Goal: Navigation & Orientation: Find specific page/section

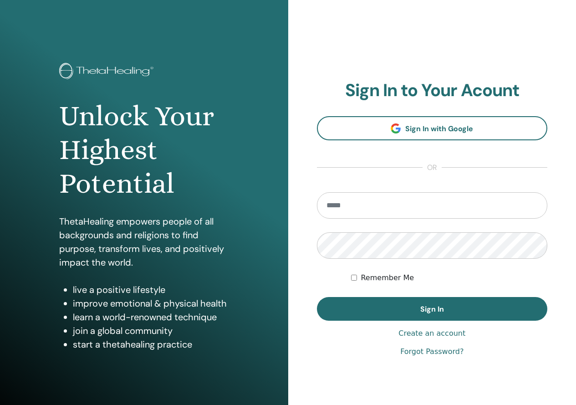
click at [455, 213] on input "email" at bounding box center [432, 205] width 231 height 26
type input "**********"
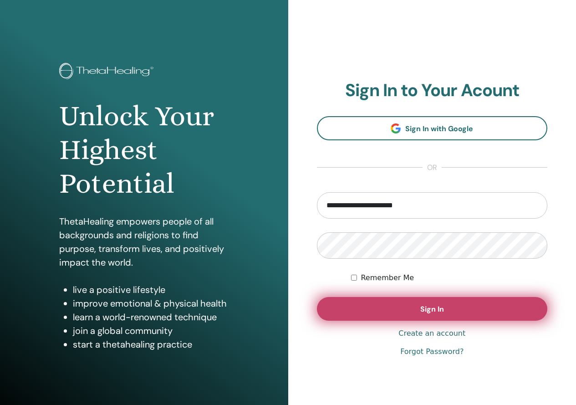
click at [504, 311] on button "Sign In" at bounding box center [432, 309] width 231 height 24
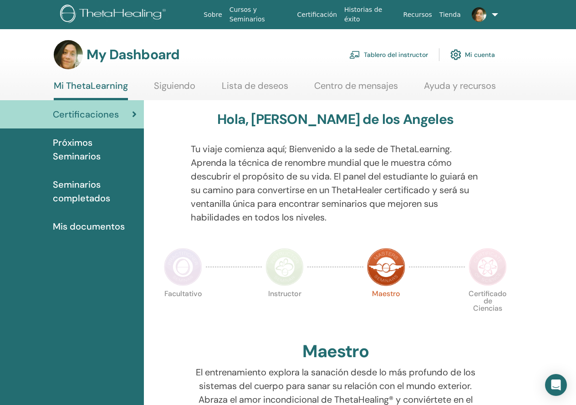
click at [367, 53] on link "Tablero del instructor" at bounding box center [388, 55] width 79 height 20
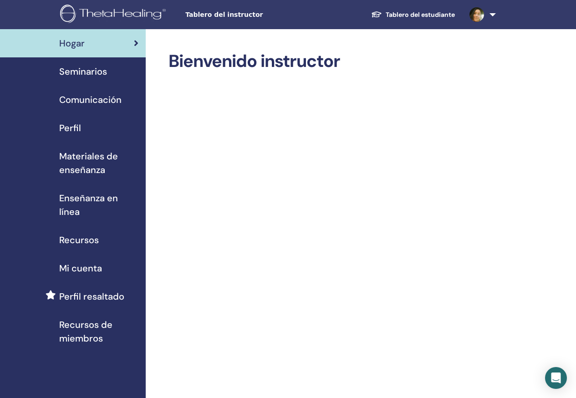
click at [72, 65] on span "Seminarios" at bounding box center [83, 72] width 48 height 14
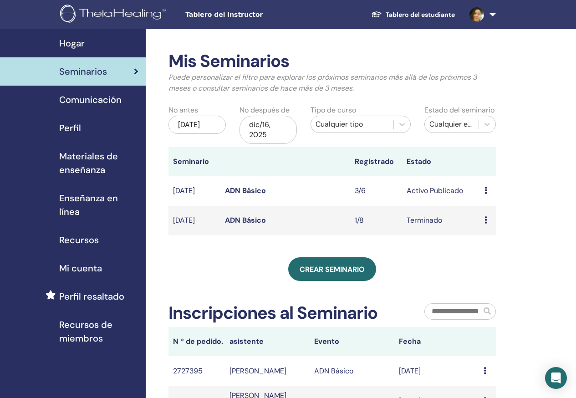
click at [489, 191] on div "Avance Editar asistentes Cancelar" at bounding box center [488, 190] width 6 height 11
click at [501, 227] on link "asistentes" at bounding box center [495, 226] width 35 height 10
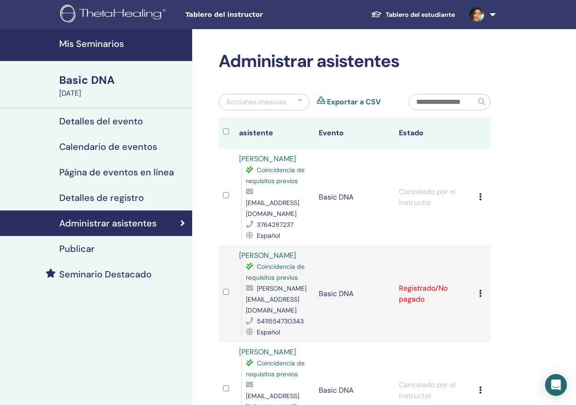
click at [227, 190] on div at bounding box center [226, 196] width 7 height 13
click at [223, 194] on div at bounding box center [226, 196] width 7 height 13
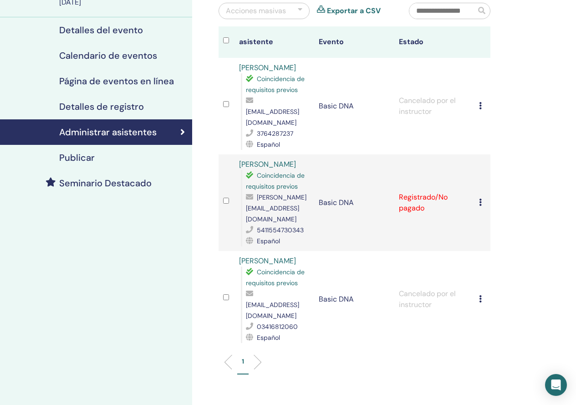
click at [230, 92] on td at bounding box center [227, 106] width 16 height 97
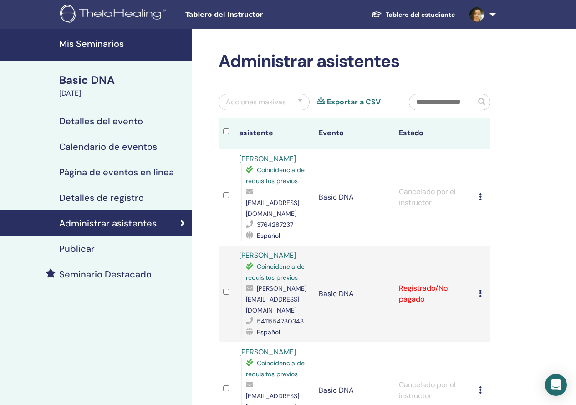
click at [302, 102] on div at bounding box center [300, 102] width 5 height 11
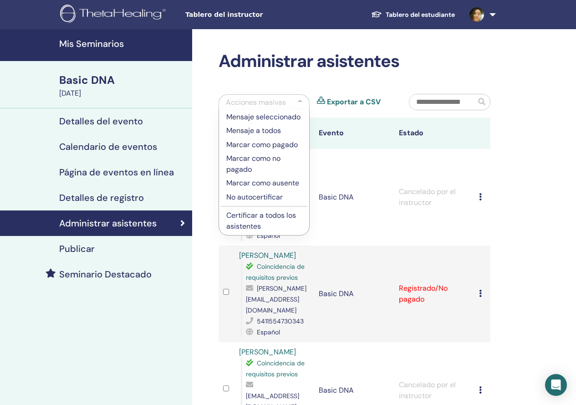
click at [537, 164] on div "Administrar asistentes Acciones masivas Mensaje seleccionado Mensaje a todos Ma…" at bounding box center [384, 315] width 384 height 573
click at [261, 102] on div "Acciones masivas" at bounding box center [256, 102] width 60 height 11
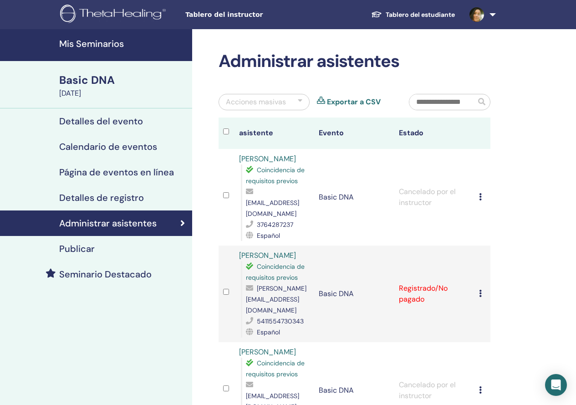
click at [555, 170] on div "Administrar asistentes Acciones masivas Exportar a CSV asistente Evento Estado …" at bounding box center [384, 315] width 384 height 573
click at [481, 193] on icon at bounding box center [480, 196] width 3 height 7
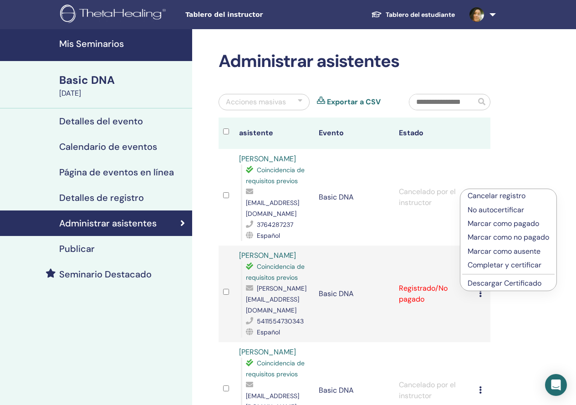
click at [478, 195] on p "Cancelar registro" at bounding box center [509, 195] width 82 height 11
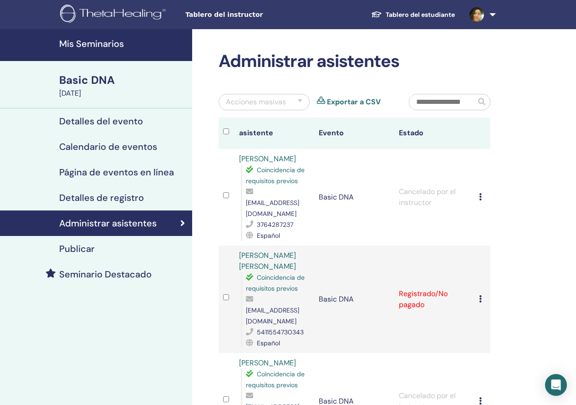
click at [101, 116] on h4 "Detalles del evento" at bounding box center [101, 121] width 84 height 11
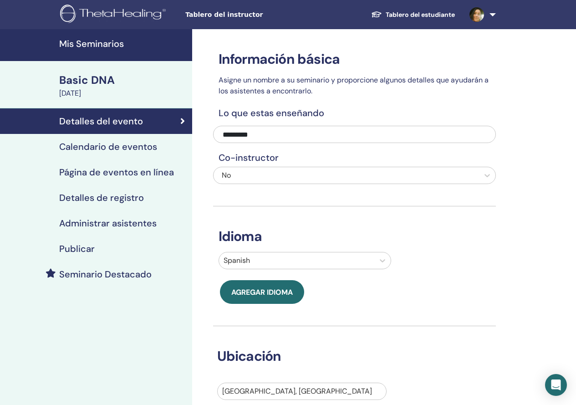
click at [115, 148] on h4 "Calendario de eventos" at bounding box center [108, 146] width 98 height 11
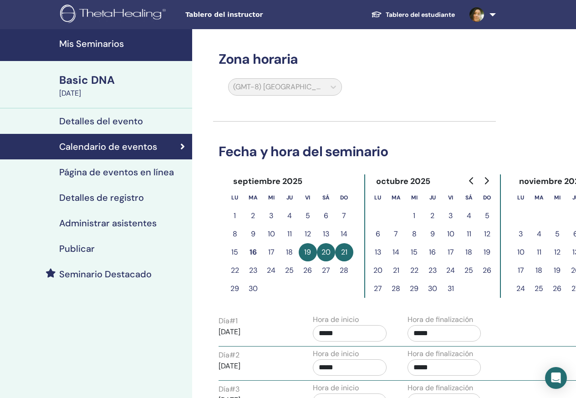
click at [141, 168] on h4 "Página de eventos en línea" at bounding box center [116, 172] width 115 height 11
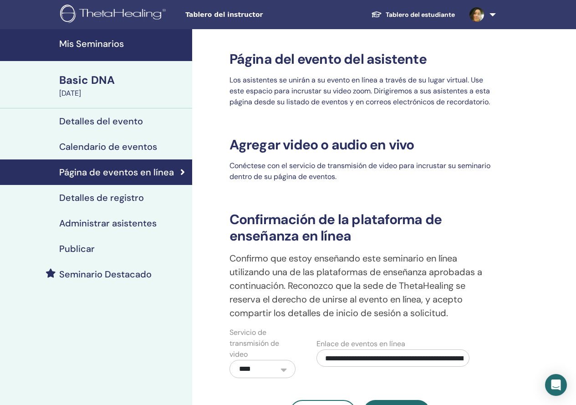
click at [128, 200] on h4 "Detalles de registro" at bounding box center [101, 197] width 85 height 11
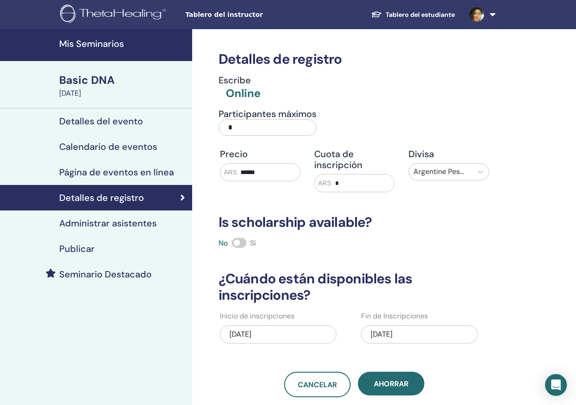
click at [128, 282] on link "Seminario Destacado" at bounding box center [96, 274] width 192 height 26
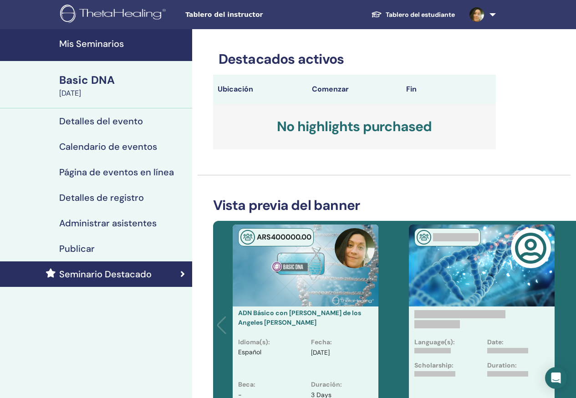
click at [92, 53] on link "Mis Seminarios" at bounding box center [96, 45] width 192 height 32
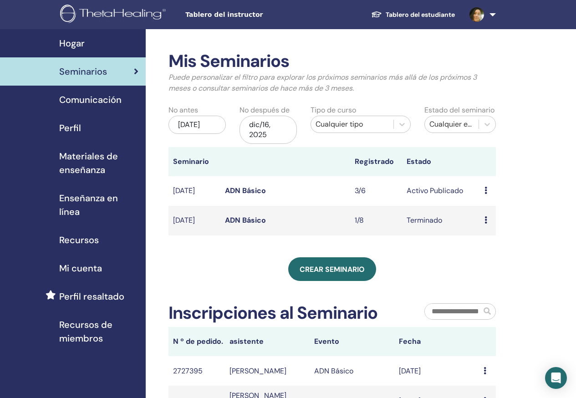
click at [67, 42] on span "Hogar" at bounding box center [72, 43] width 26 height 14
